Goal: Information Seeking & Learning: Learn about a topic

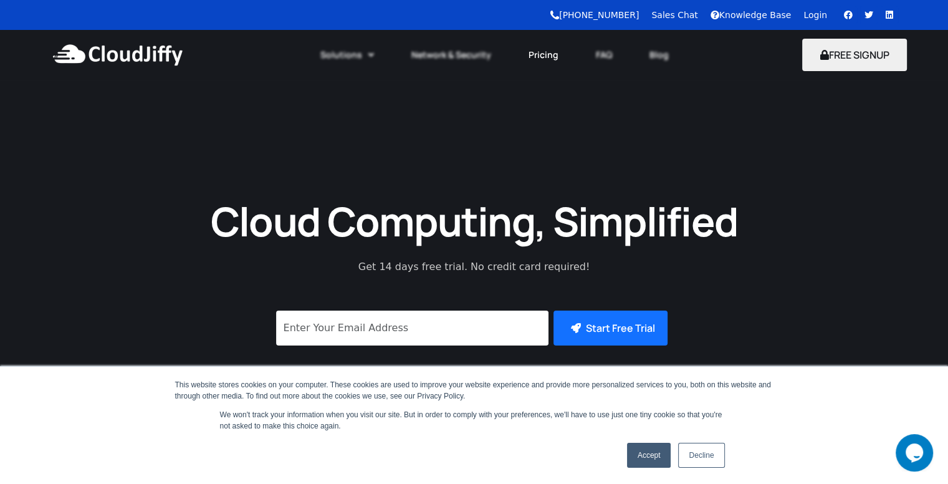
click at [535, 60] on link "Pricing" at bounding box center [543, 54] width 67 height 27
click at [700, 451] on link "Decline" at bounding box center [701, 454] width 46 height 25
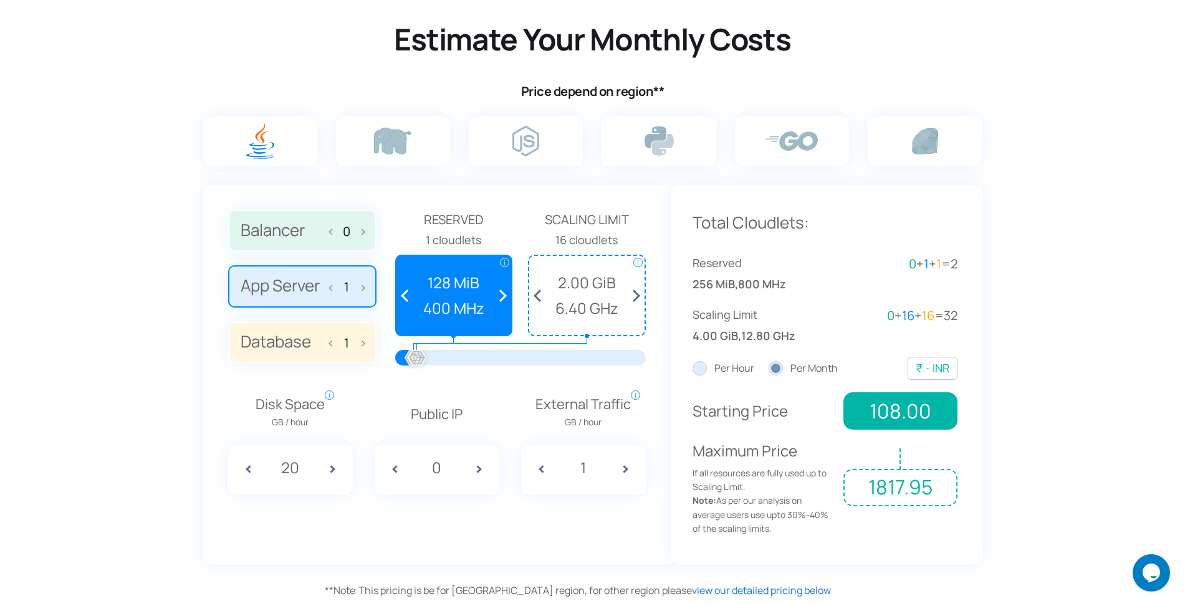
scroll to position [777, 0]
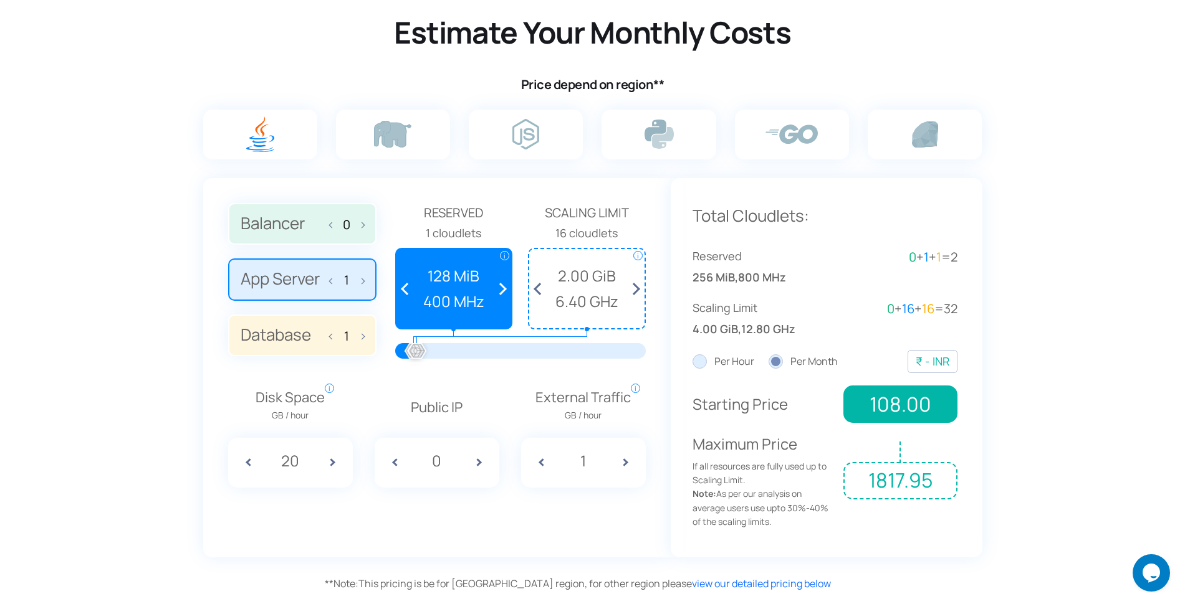
click at [360, 221] on span at bounding box center [359, 224] width 9 height 26
type input "1"
click at [505, 291] on span at bounding box center [499, 288] width 23 height 79
click at [405, 292] on span at bounding box center [407, 288] width 23 height 79
click at [903, 401] on span "161.99" at bounding box center [899, 404] width 113 height 37
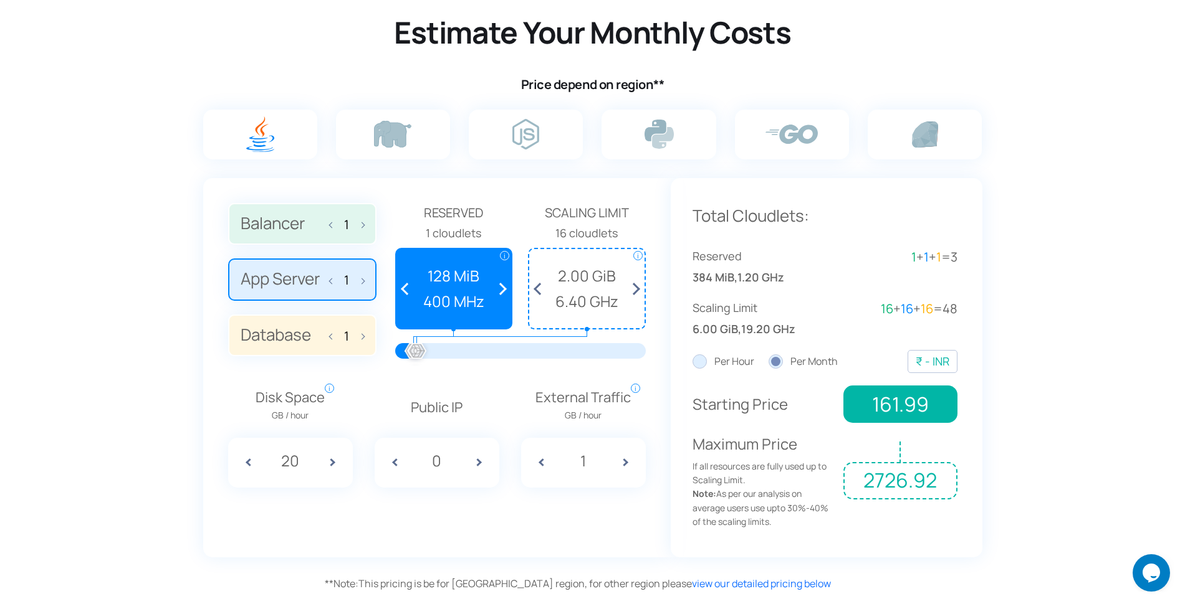
click at [833, 379] on div "Total Cloudlets: Reserved 384 MiB , 1.20 GHz 1 + 1 + 1 = 3 Scaling Limit 6.00 G…" at bounding box center [824, 294] width 265 height 183
click at [537, 289] on span at bounding box center [540, 288] width 23 height 79
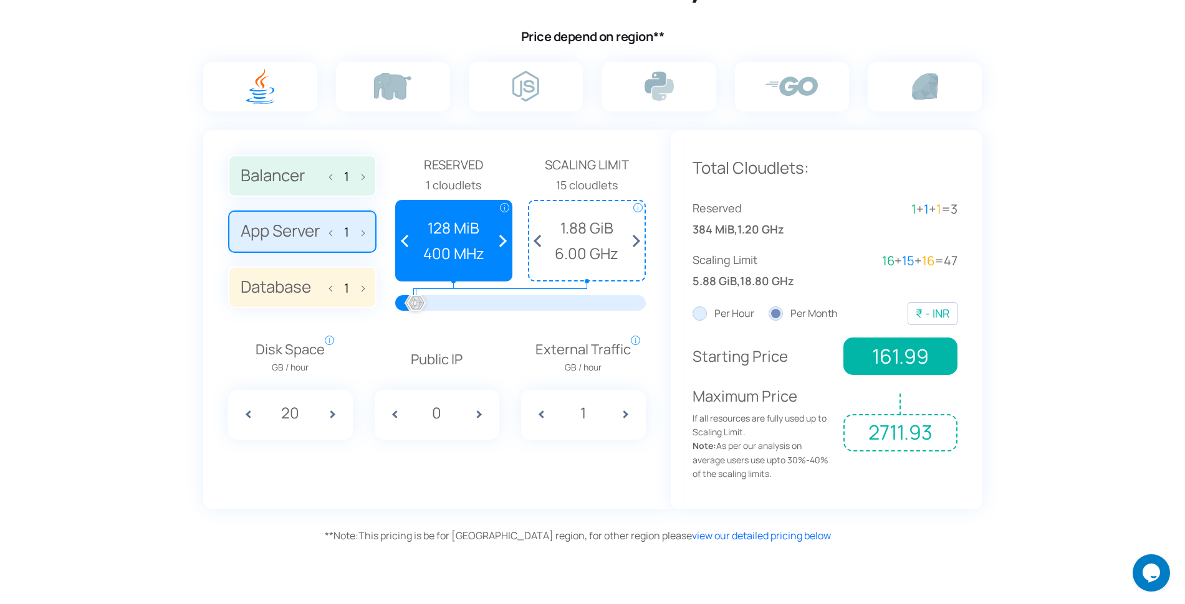
scroll to position [836, 0]
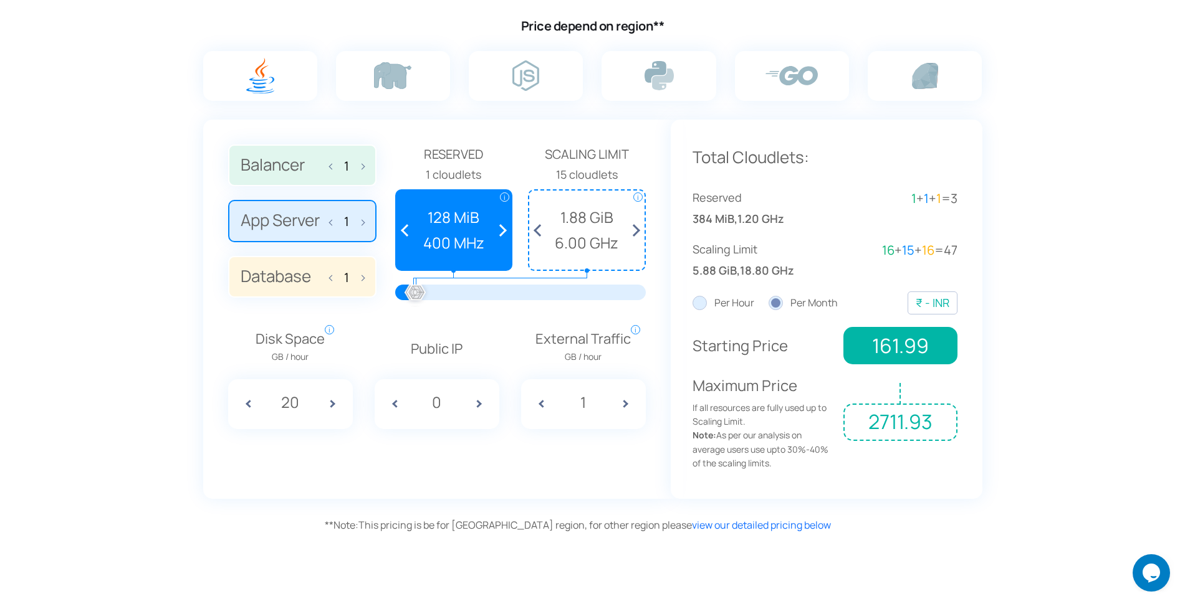
click at [328, 168] on label "Balancer 1" at bounding box center [302, 166] width 148 height 42
click at [0, 0] on input "Balancer 1" at bounding box center [0, 0] width 0 height 0
